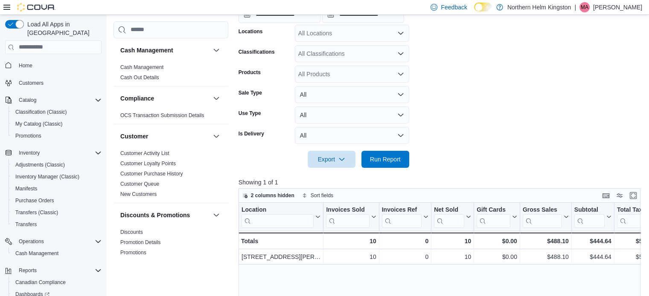
scroll to position [190, 0]
